Goal: Information Seeking & Learning: Find specific page/section

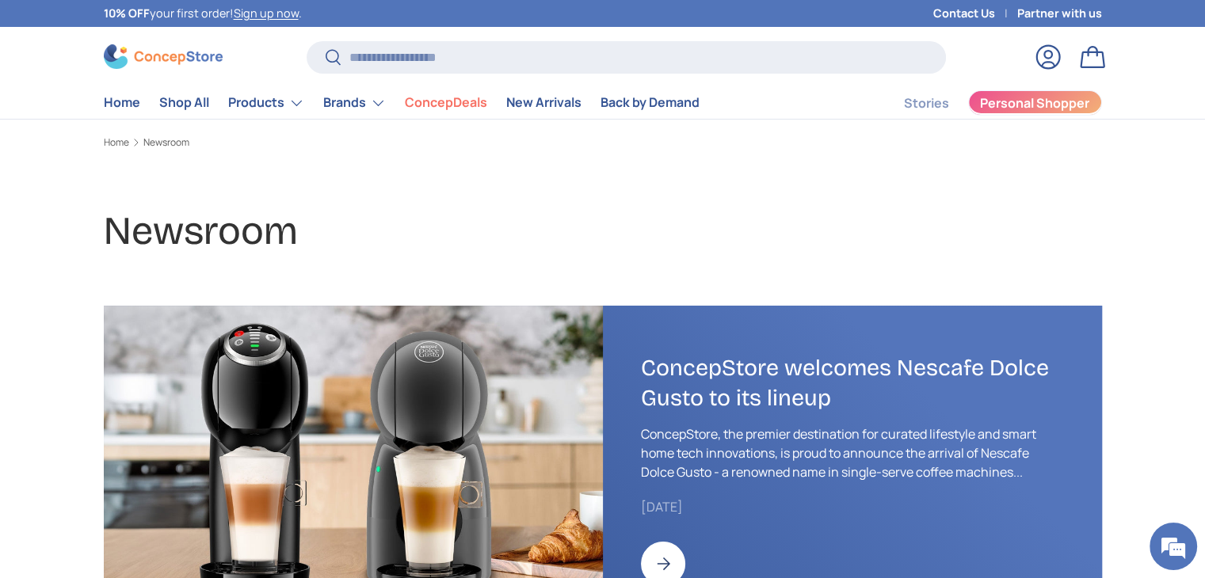
click at [1008, 105] on span "Personal Shopper" at bounding box center [1034, 103] width 109 height 13
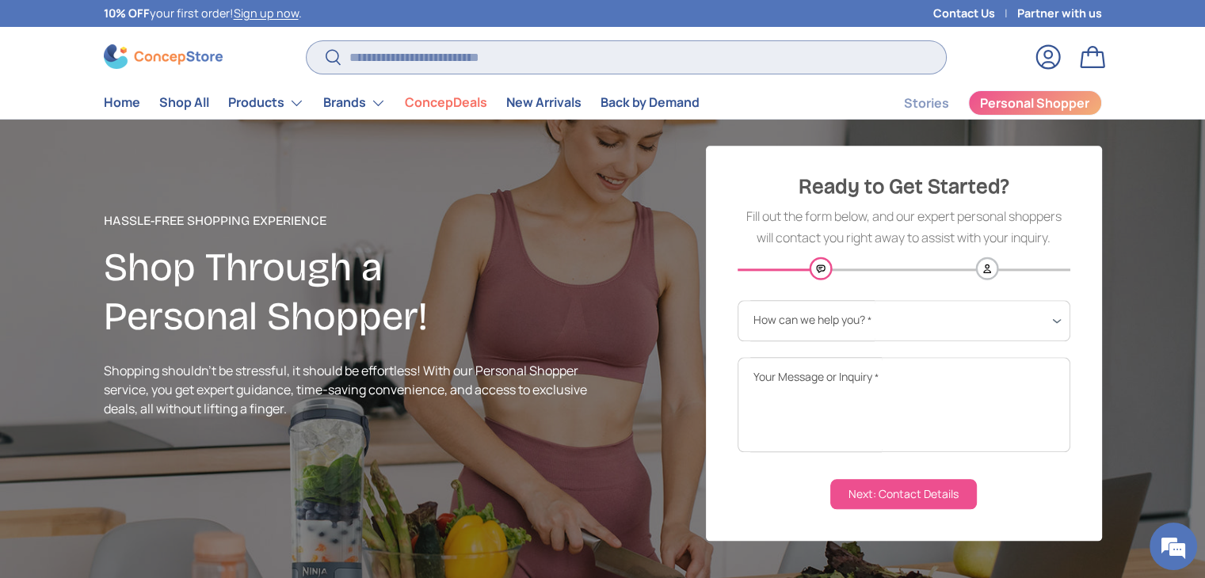
click at [573, 57] on input "Search" at bounding box center [626, 57] width 638 height 32
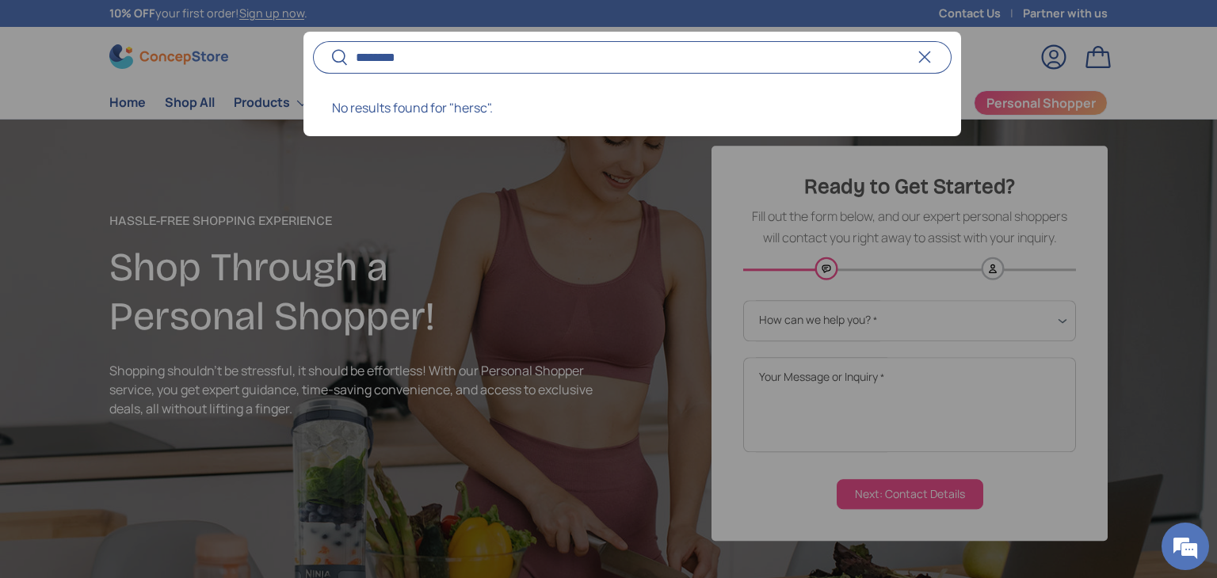
type input "********"
click at [313, 40] on button "Search" at bounding box center [331, 58] width 36 height 37
